Goal: Task Accomplishment & Management: Manage account settings

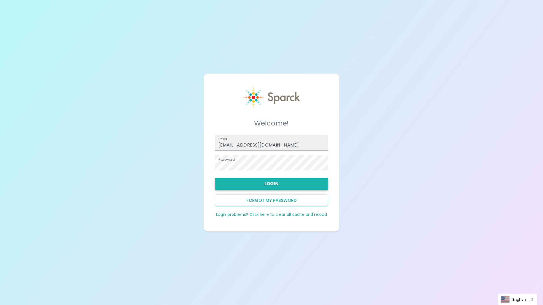
click at [264, 184] on button "Login" at bounding box center [271, 184] width 113 height 12
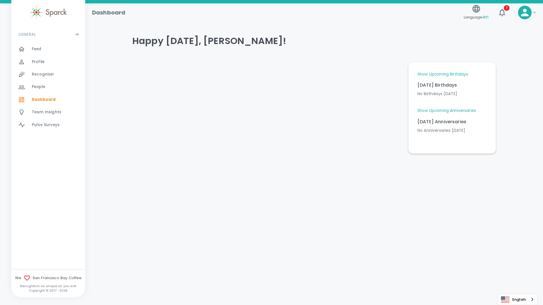
click at [438, 73] on link "Show Upcoming Birthdays" at bounding box center [442, 75] width 51 height 6
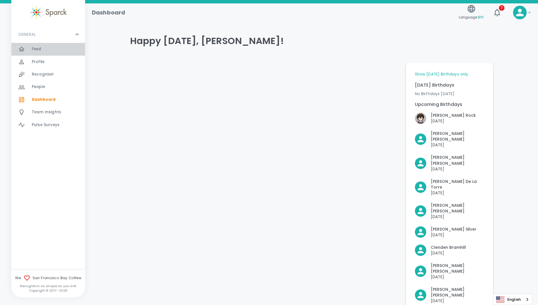
click at [41, 48] on span "Feed" at bounding box center [37, 49] width 10 height 6
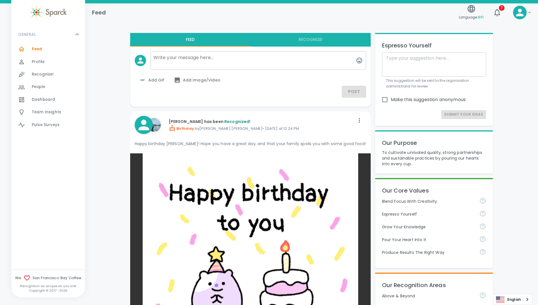
click at [43, 63] on span "Profile" at bounding box center [38, 62] width 13 height 6
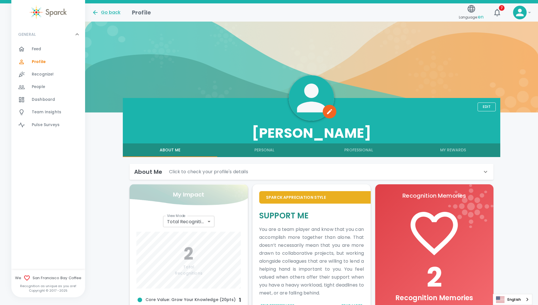
click at [485, 171] on icon at bounding box center [486, 171] width 7 height 7
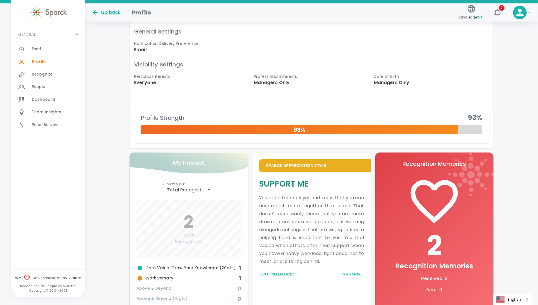
scroll to position [227, 0]
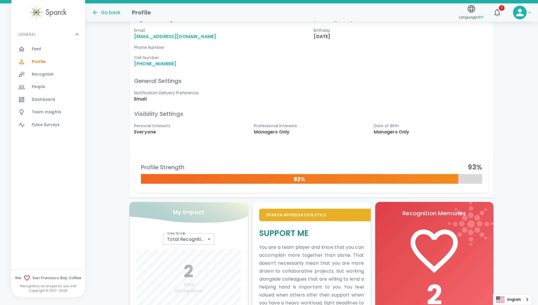
drag, startPoint x: 389, startPoint y: 129, endPoint x: 359, endPoint y: 156, distance: 39.6
click at [359, 156] on div "Profile Strength 93 % 93%" at bounding box center [310, 171] width 360 height 41
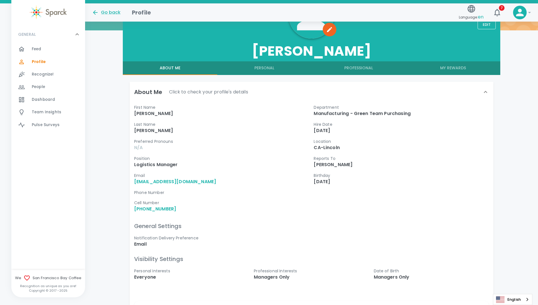
scroll to position [28, 0]
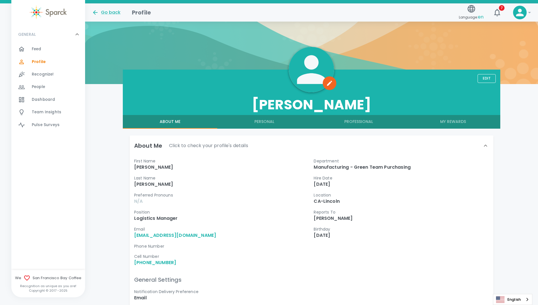
click at [488, 77] on button "Edit" at bounding box center [487, 78] width 18 height 9
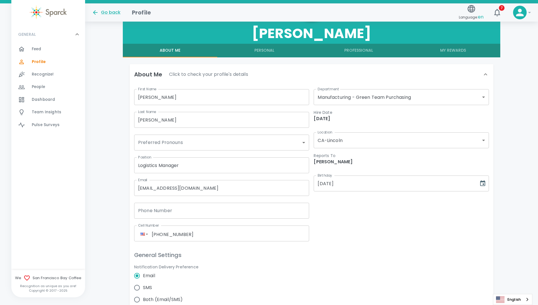
scroll to position [142, 0]
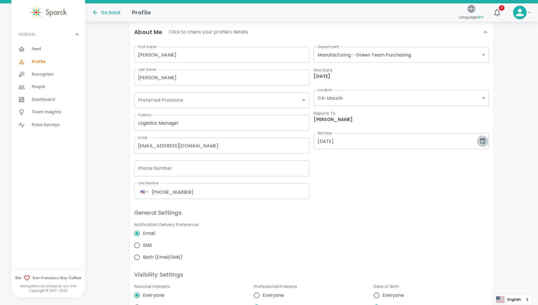
click at [484, 140] on icon "Choose date, selected date is Oct 12, 1976" at bounding box center [483, 141] width 7 height 7
click at [470, 223] on div "Notification Delivery Preference Email SMS Both (Email/SMS)" at bounding box center [310, 238] width 360 height 51
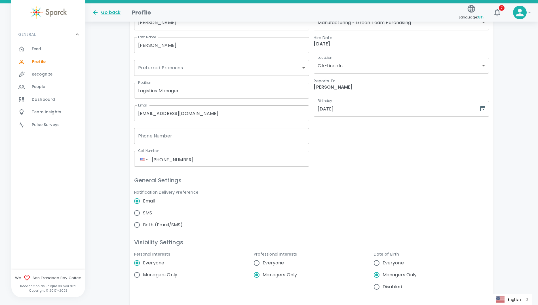
scroll to position [227, 0]
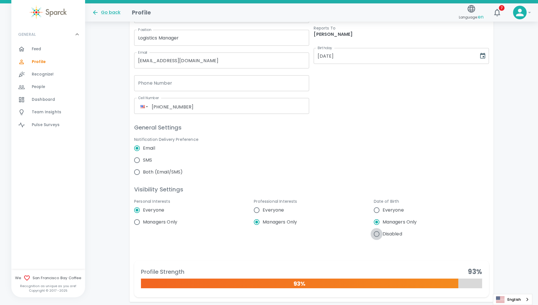
click at [377, 235] on input "Disabled" at bounding box center [377, 234] width 12 height 12
radio input "false"
radio input "true"
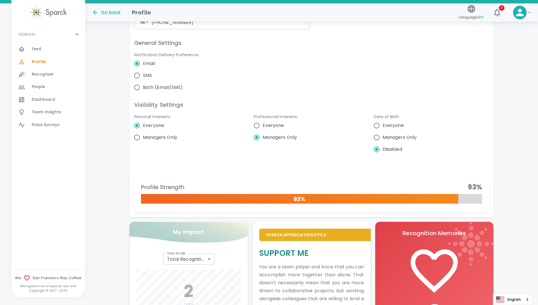
scroll to position [262, 0]
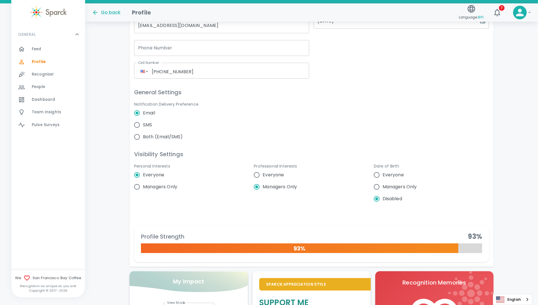
click at [427, 126] on div "Notification Delivery Preference Email SMS Both (Email/SMS)" at bounding box center [310, 117] width 360 height 51
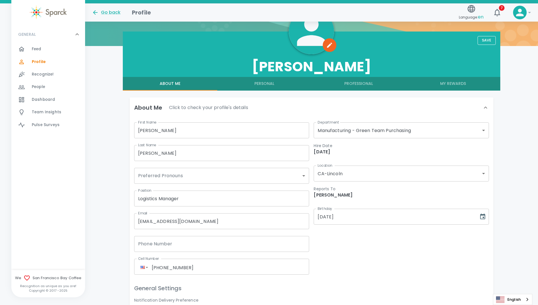
scroll to position [35, 0]
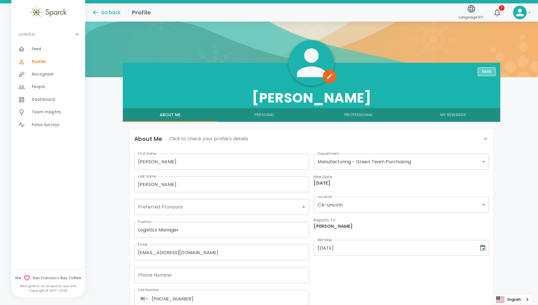
click at [486, 70] on button "Save" at bounding box center [487, 71] width 18 height 9
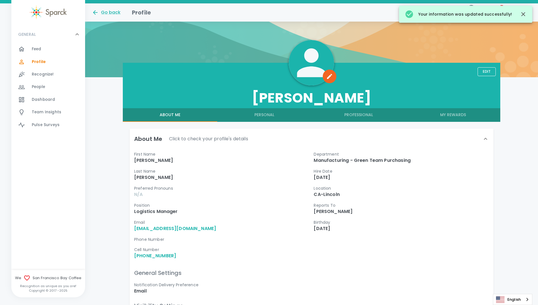
click at [38, 48] on span "Feed" at bounding box center [37, 49] width 10 height 6
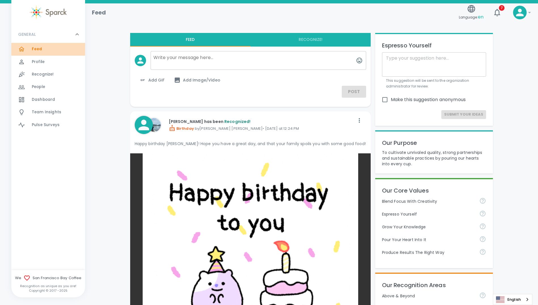
click at [37, 48] on span "Feed" at bounding box center [37, 49] width 11 height 6
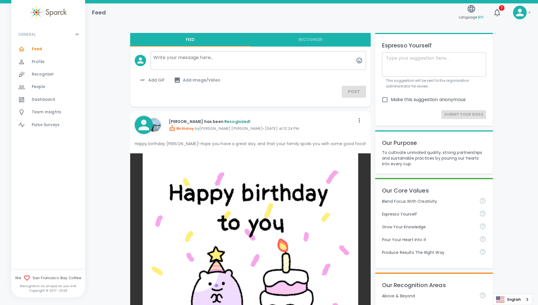
click at [39, 98] on span "Dashboard" at bounding box center [43, 100] width 23 height 6
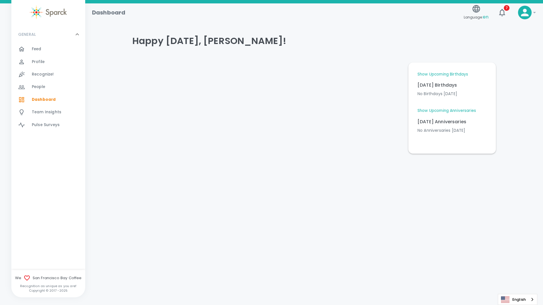
click at [442, 73] on link "Show Upcoming Birthdays" at bounding box center [442, 75] width 51 height 6
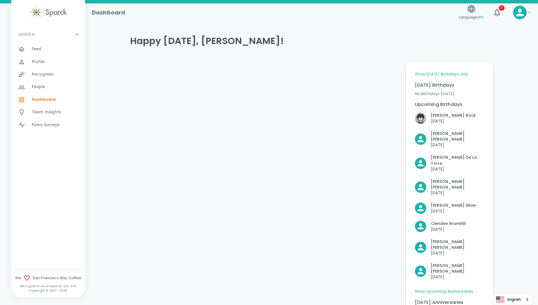
drag, startPoint x: 516, startPoint y: 38, endPoint x: 467, endPoint y: 5, distance: 59.4
click at [516, 38] on div "Happy [DATE], [PERSON_NAME]! Show [DATE] Birthdays only [DATE] Birthdays No Bir…" at bounding box center [312, 181] width 440 height 306
click at [318, 243] on div at bounding box center [264, 196] width 276 height 276
drag, startPoint x: 413, startPoint y: 69, endPoint x: 479, endPoint y: 159, distance: 111.2
click at [479, 159] on div "Show [DATE] Birthdays only [DATE] Birthdays No Birthdays [DATE] Upcoming Birthd…" at bounding box center [450, 198] width 74 height 258
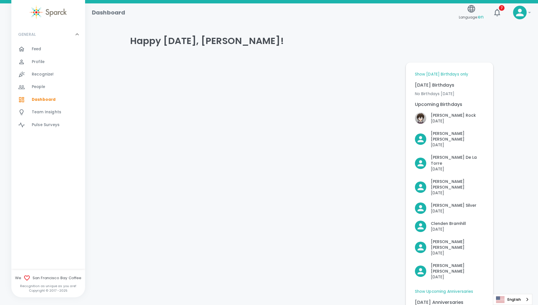
drag, startPoint x: 479, startPoint y: 159, endPoint x: 292, endPoint y: 210, distance: 194.0
click at [292, 210] on div at bounding box center [264, 196] width 276 height 276
drag, startPoint x: 477, startPoint y: 226, endPoint x: 416, endPoint y: 133, distance: 110.8
click at [416, 133] on div "Upcoming Birthdays [PERSON_NAME] Rock [DATE] [PERSON_NAME] [DATE] [PERSON_NAME]…" at bounding box center [448, 189] width 74 height 185
click at [260, 208] on div at bounding box center [264, 196] width 276 height 276
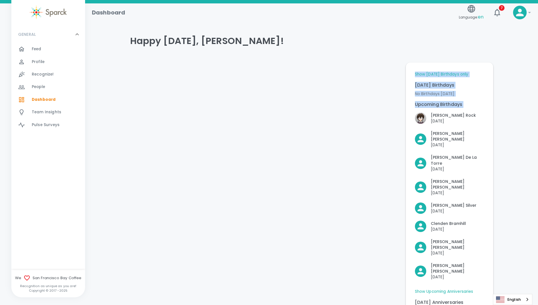
drag, startPoint x: 480, startPoint y: 198, endPoint x: 393, endPoint y: 115, distance: 120.3
click at [393, 115] on div "Happy [DATE], [PERSON_NAME]! Show [DATE] Birthdays only [DATE] Birthdays No Bir…" at bounding box center [310, 179] width 368 height 310
drag, startPoint x: 393, startPoint y: 115, endPoint x: 248, endPoint y: 126, distance: 144.9
click at [248, 126] on div at bounding box center [264, 196] width 276 height 276
click at [322, 211] on div at bounding box center [264, 196] width 276 height 276
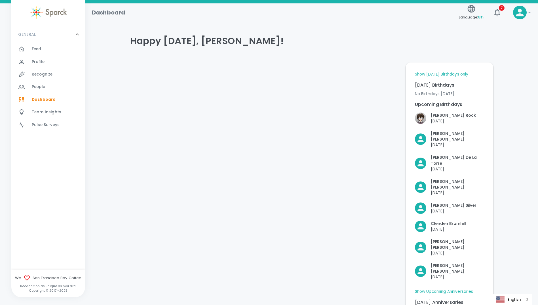
click at [511, 221] on div "Happy [DATE], [PERSON_NAME]! Show [DATE] Birthdays only [DATE] Birthdays No Bir…" at bounding box center [312, 181] width 440 height 306
click at [35, 47] on span "Feed" at bounding box center [37, 49] width 10 height 6
